Goal: Navigation & Orientation: Find specific page/section

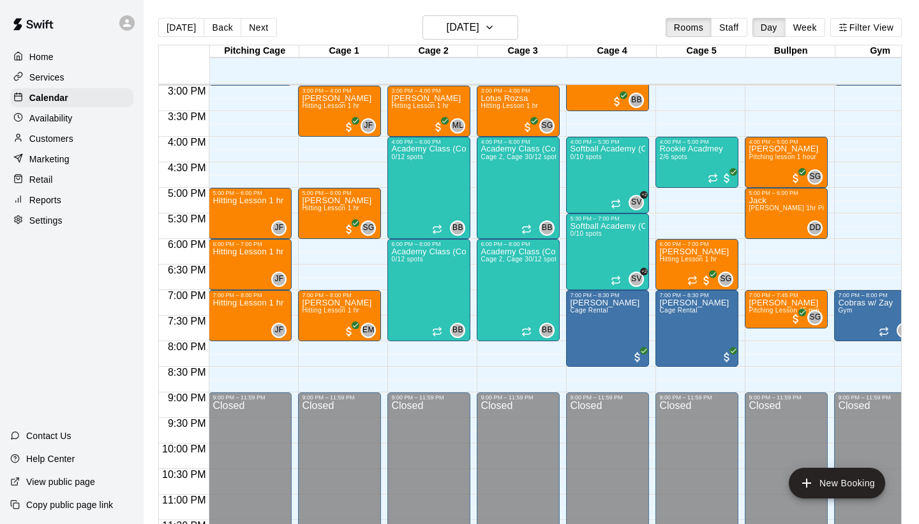
scroll to position [765, 0]
